Goal: Information Seeking & Learning: Learn about a topic

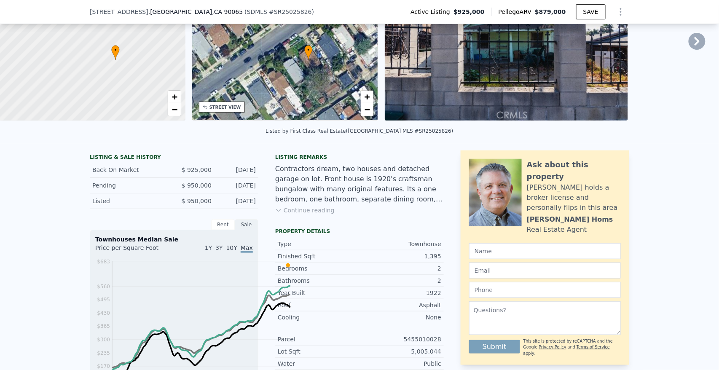
scroll to position [95, 0]
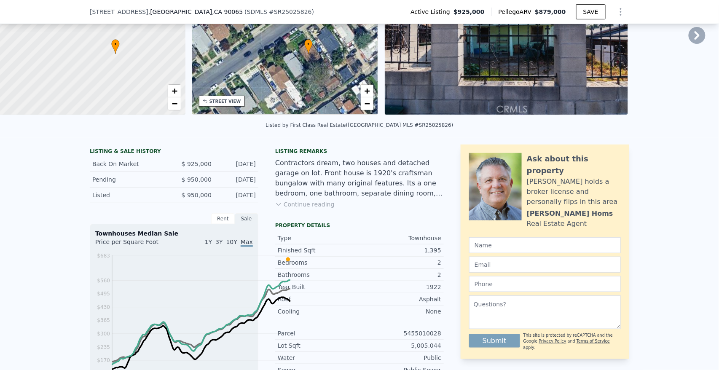
click at [275, 208] on icon at bounding box center [278, 204] width 7 height 7
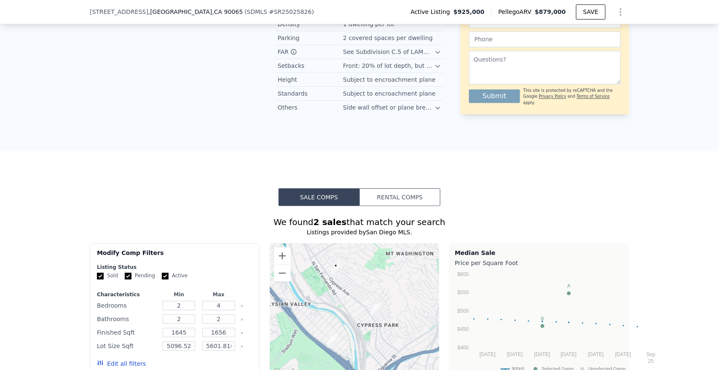
scroll to position [635, 0]
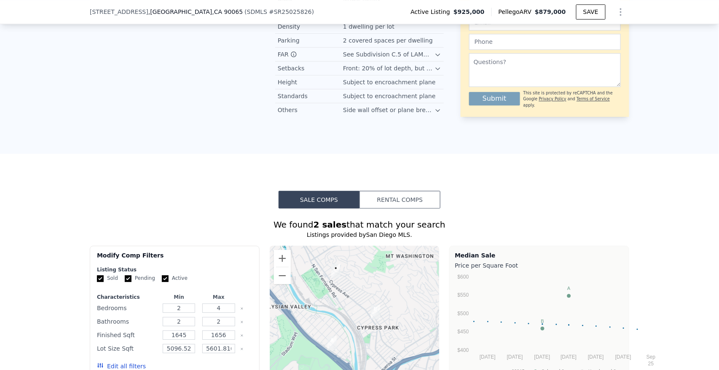
click at [440, 56] on icon at bounding box center [438, 55] width 4 height 2
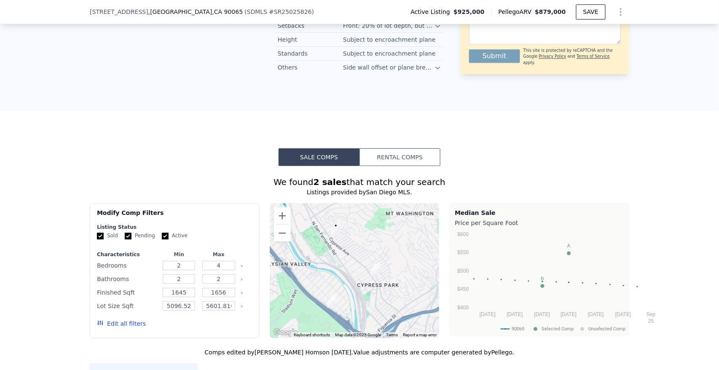
scroll to position [687, 0]
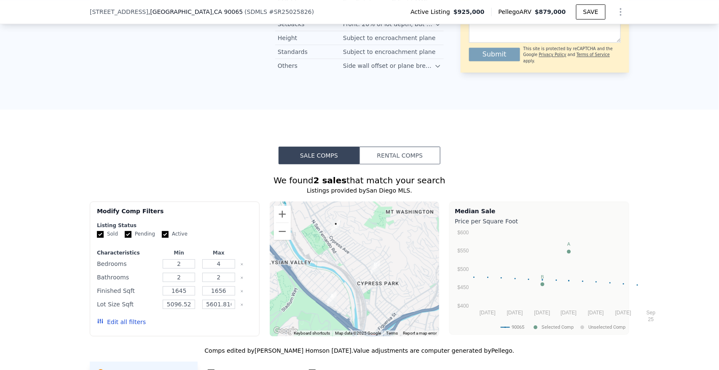
click at [440, 26] on icon at bounding box center [438, 25] width 4 height 2
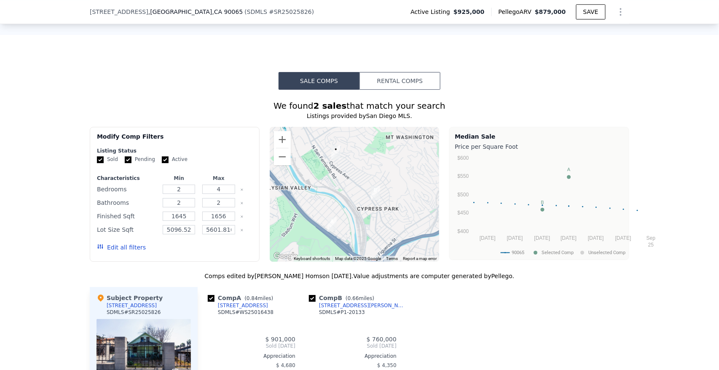
scroll to position [813, 0]
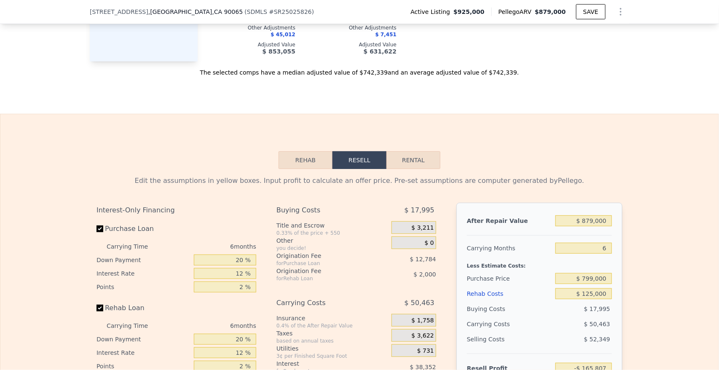
scroll to position [1314, 0]
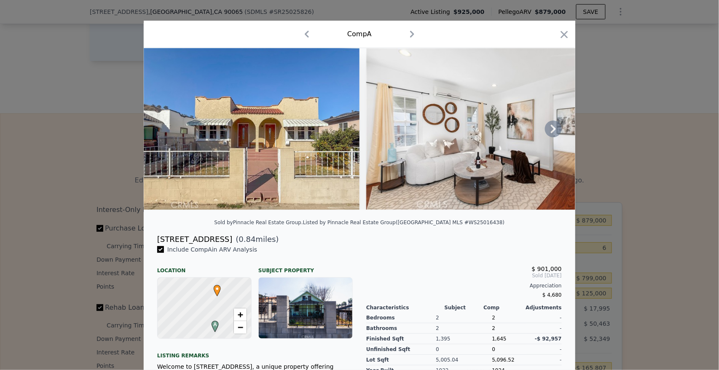
scroll to position [4, 0]
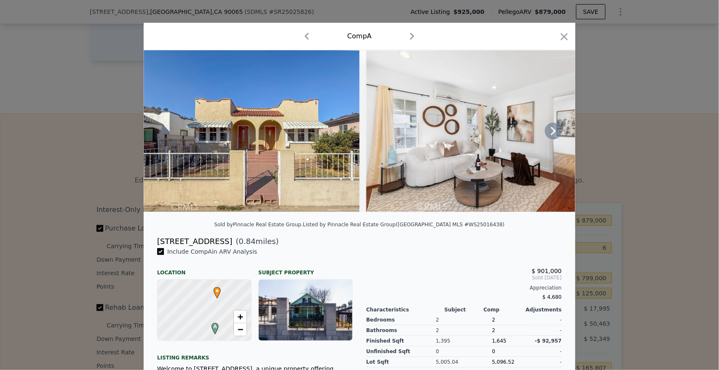
click at [556, 135] on icon at bounding box center [553, 131] width 5 height 8
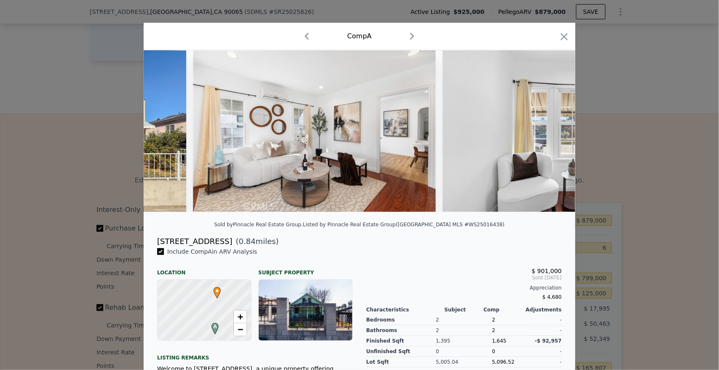
scroll to position [0, 202]
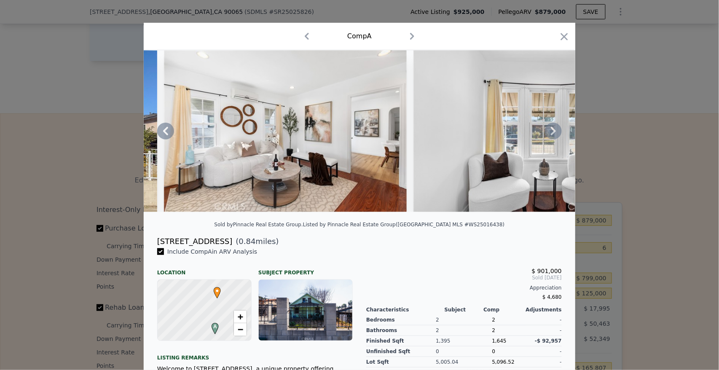
click at [556, 135] on icon at bounding box center [553, 131] width 5 height 8
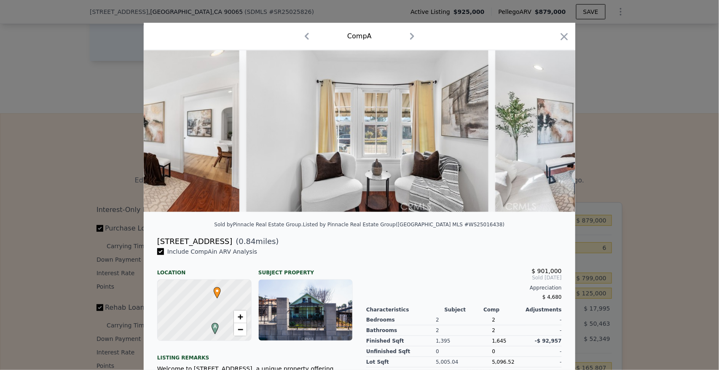
scroll to position [0, 405]
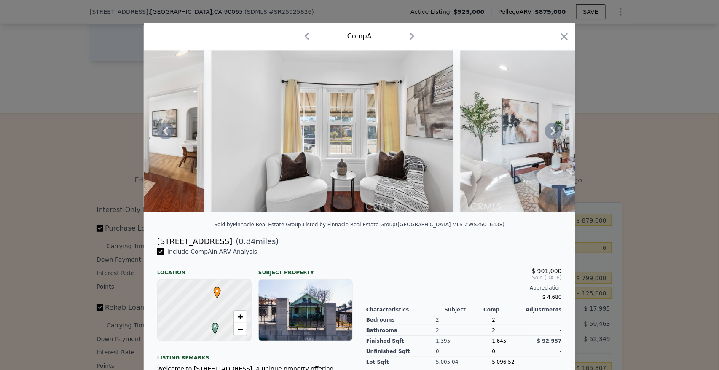
click at [556, 135] on icon at bounding box center [553, 131] width 5 height 8
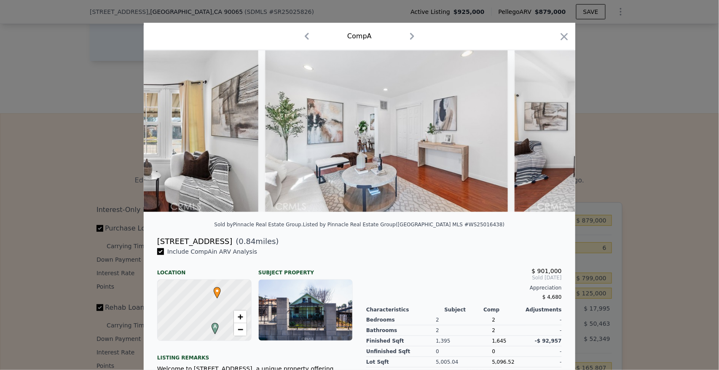
scroll to position [0, 607]
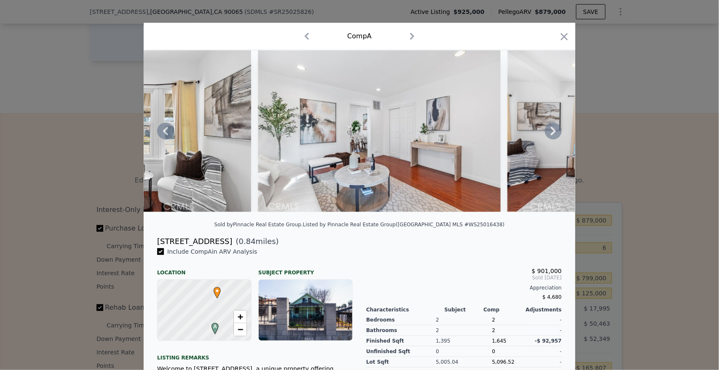
click at [556, 135] on icon at bounding box center [553, 131] width 5 height 8
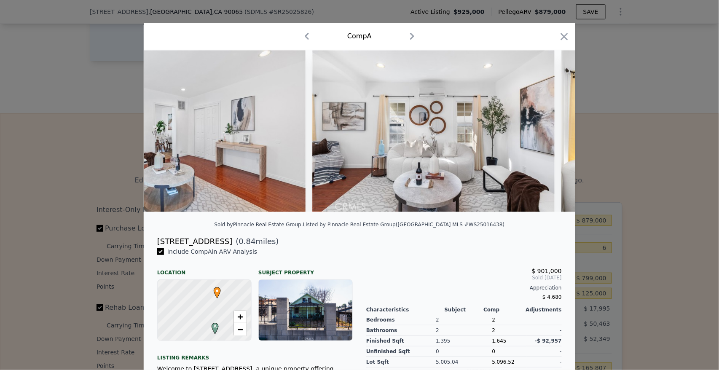
scroll to position [0, 809]
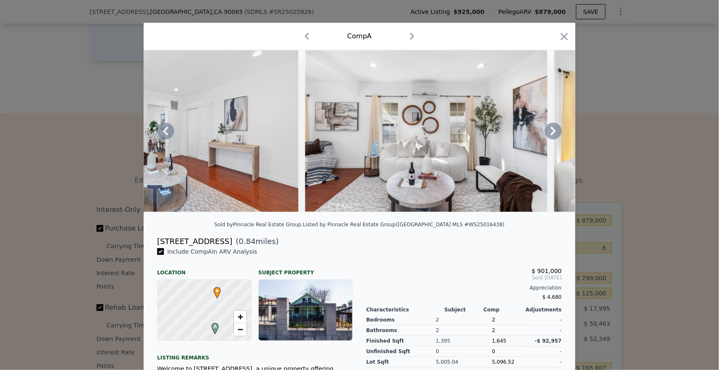
click at [556, 135] on icon at bounding box center [553, 131] width 5 height 8
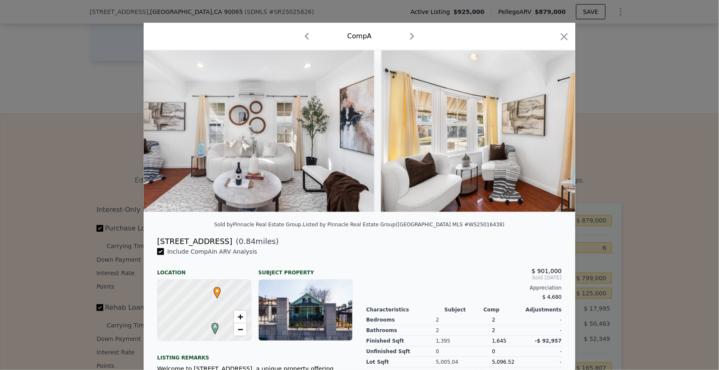
scroll to position [0, 1011]
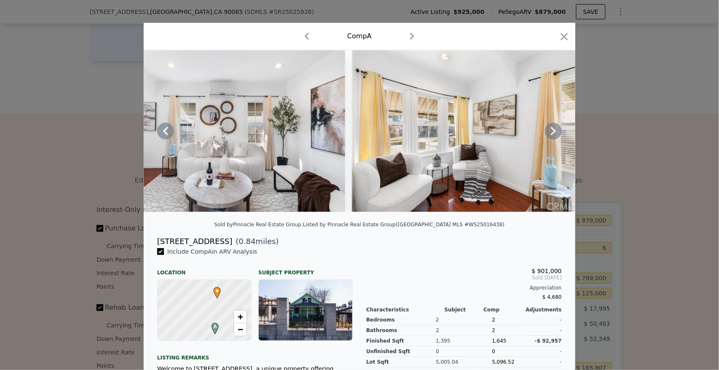
click at [556, 135] on icon at bounding box center [553, 131] width 5 height 8
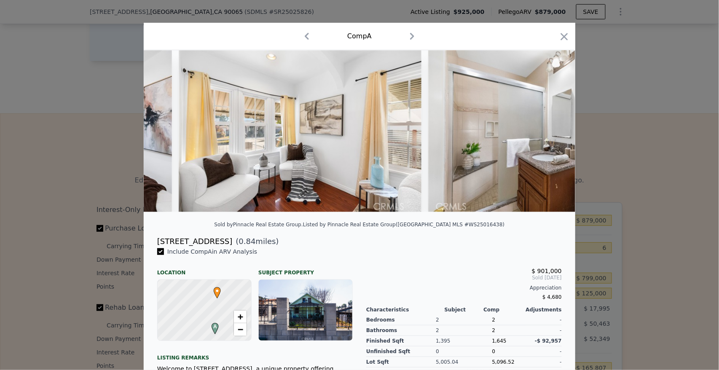
scroll to position [0, 1214]
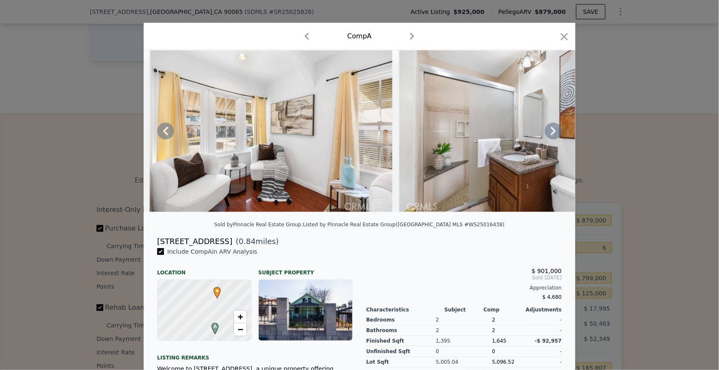
click at [556, 135] on icon at bounding box center [553, 131] width 5 height 8
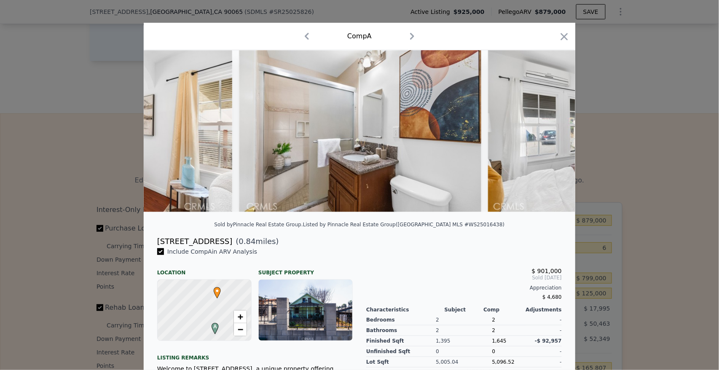
scroll to position [0, 1416]
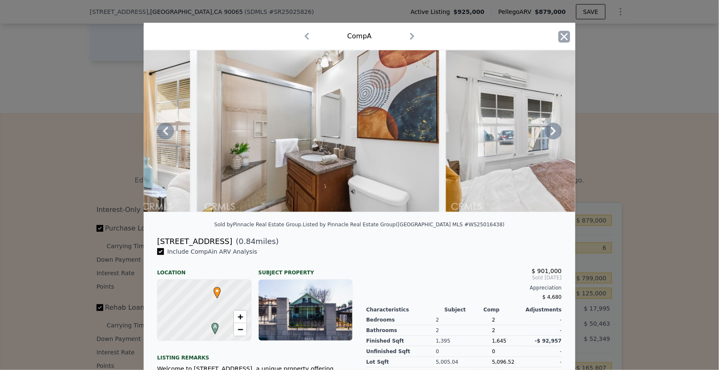
click at [570, 43] on icon "button" at bounding box center [564, 37] width 12 height 12
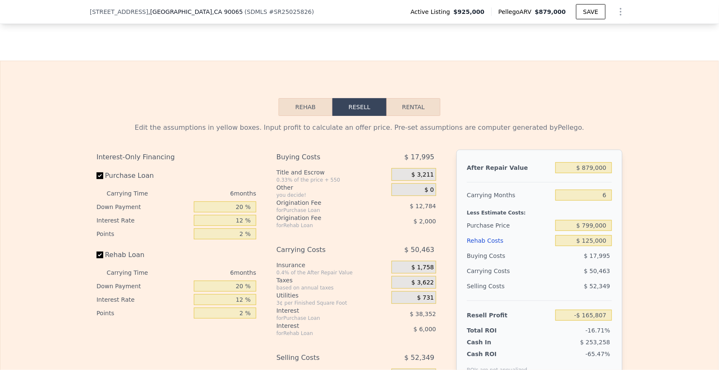
scroll to position [1366, 0]
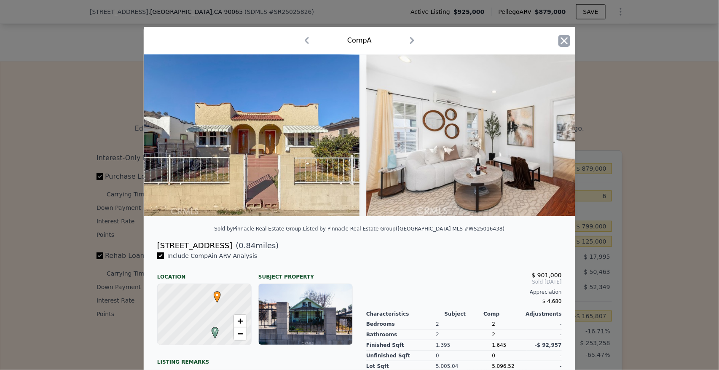
click at [570, 47] on icon "button" at bounding box center [564, 41] width 12 height 12
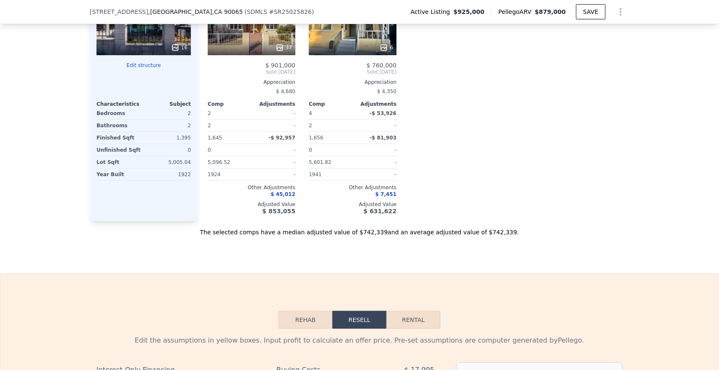
scroll to position [1150, 0]
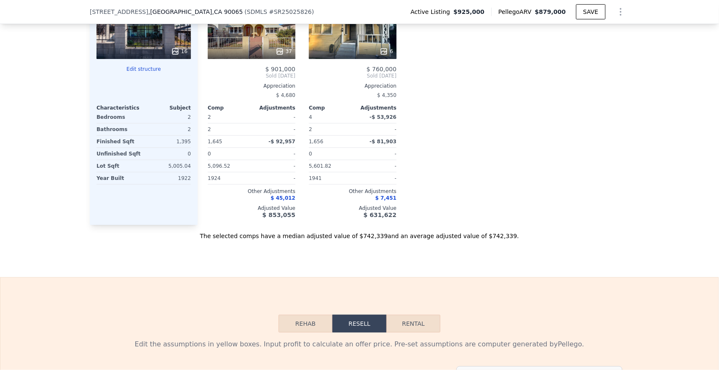
click at [344, 59] on div "6" at bounding box center [353, 28] width 88 height 61
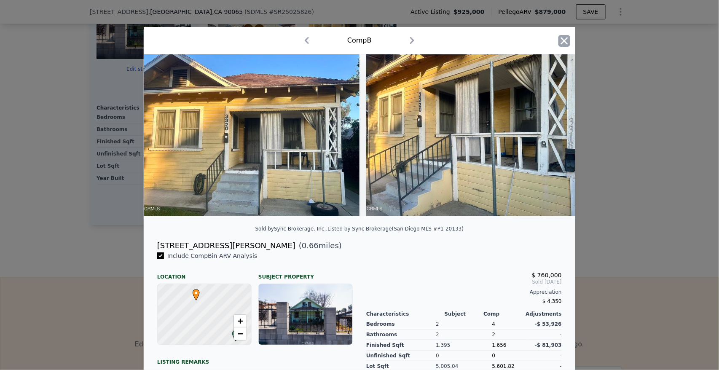
click at [570, 47] on icon "button" at bounding box center [564, 41] width 12 height 12
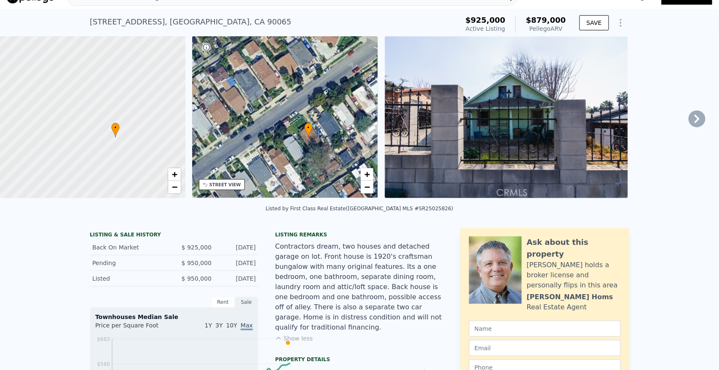
scroll to position [12, 0]
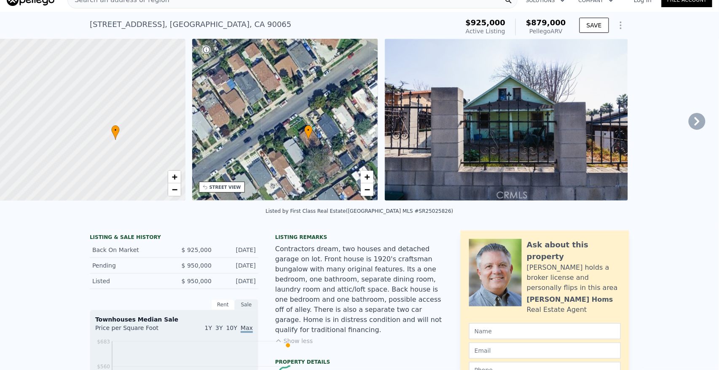
click at [313, 134] on span "•" at bounding box center [308, 130] width 8 height 8
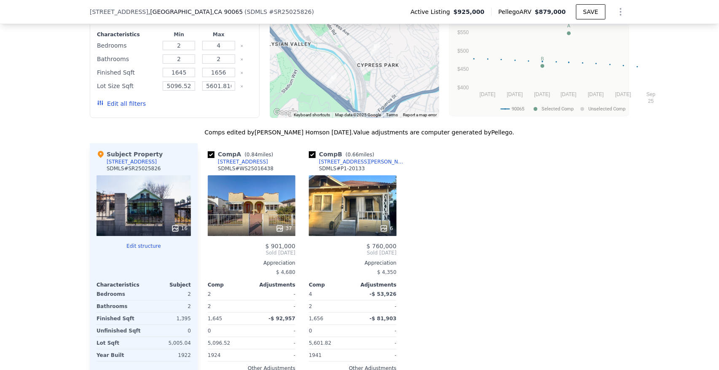
scroll to position [973, 0]
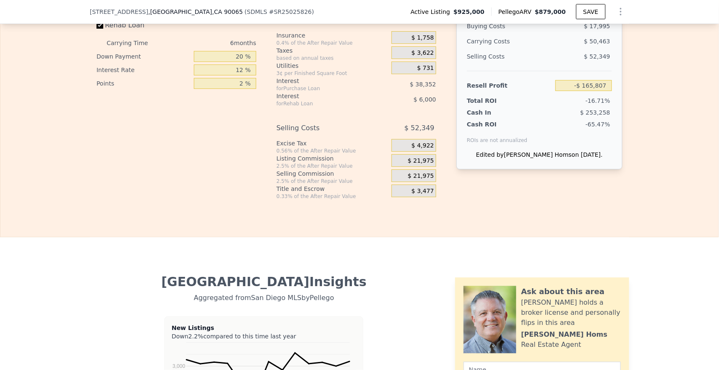
scroll to position [1539, 0]
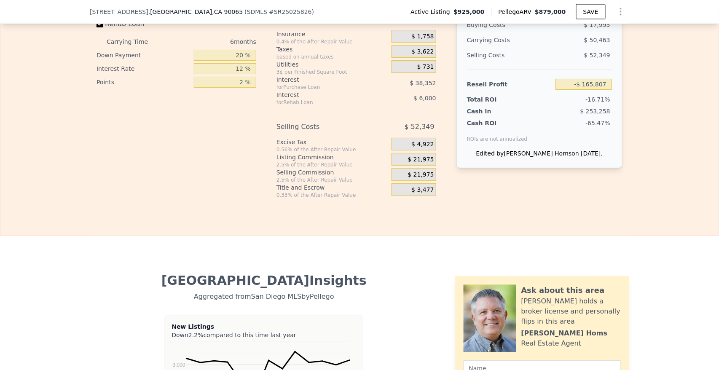
select select "30"
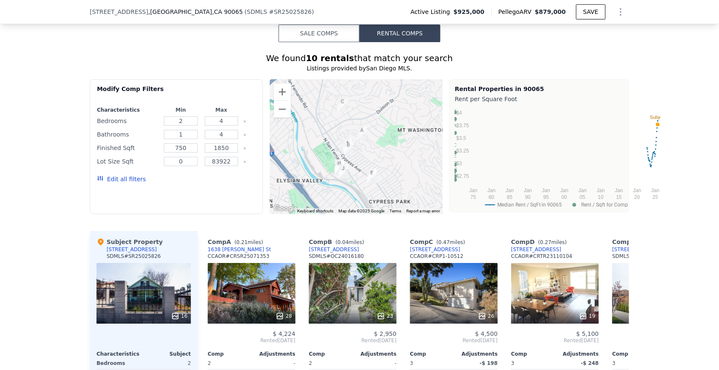
scroll to position [874, 0]
